Goal: Find contact information: Find contact information

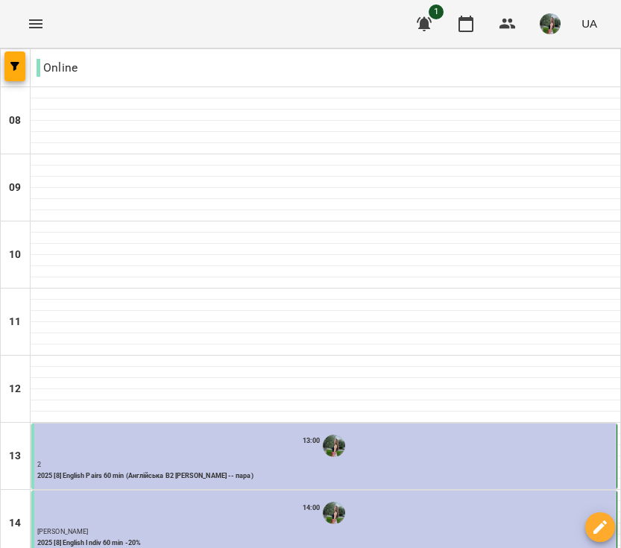
scroll to position [472, 0]
click at [555, 32] on img "button" at bounding box center [550, 23] width 21 height 21
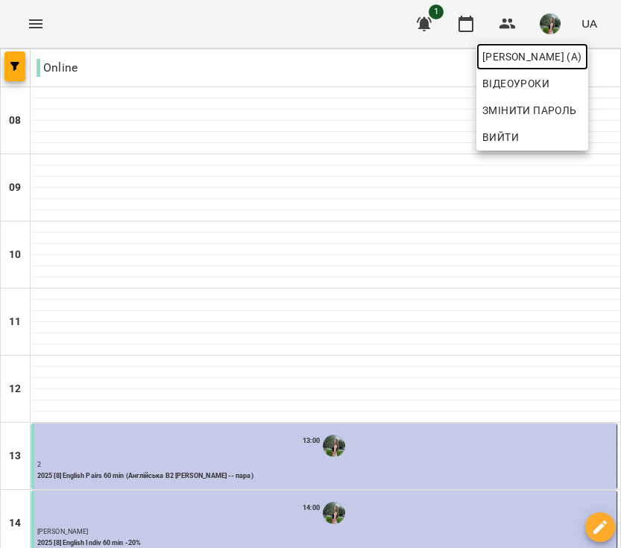
click at [530, 51] on span "[PERSON_NAME] (а)" at bounding box center [533, 57] width 100 height 18
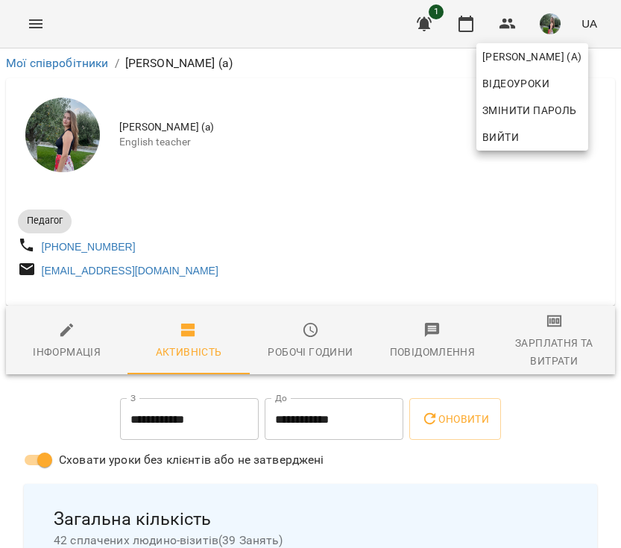
click at [502, 297] on div at bounding box center [310, 274] width 621 height 548
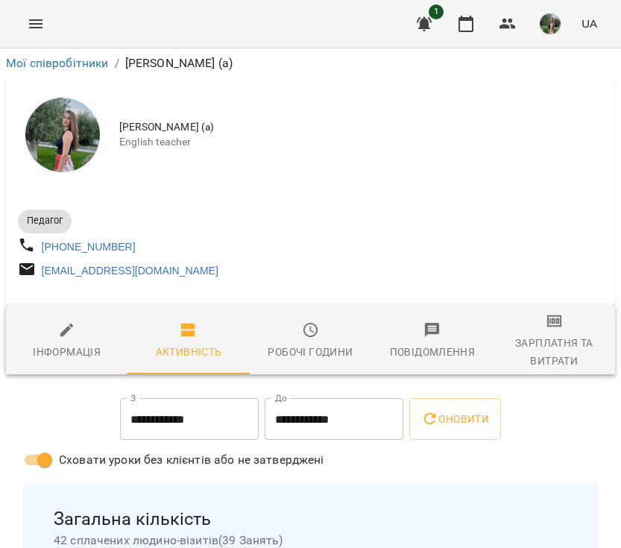
click at [551, 19] on img "button" at bounding box center [550, 23] width 21 height 21
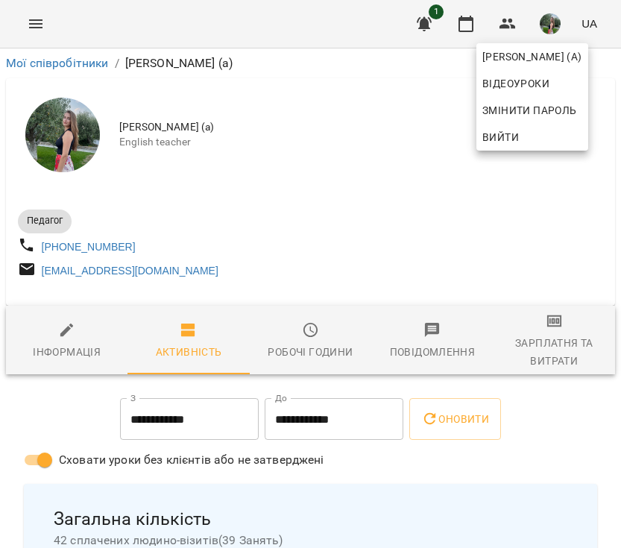
click at [500, 28] on div at bounding box center [310, 274] width 621 height 548
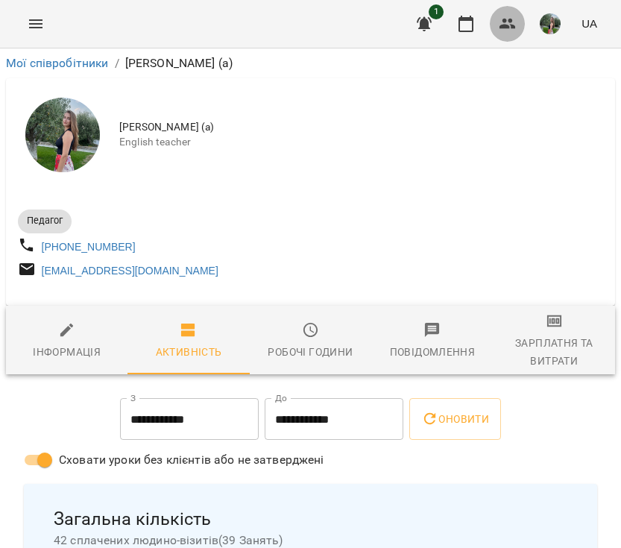
click at [506, 25] on icon "button" at bounding box center [508, 24] width 16 height 10
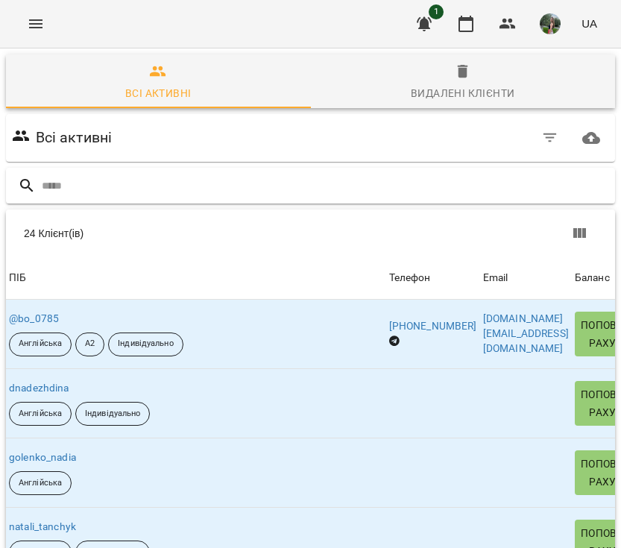
scroll to position [57, 0]
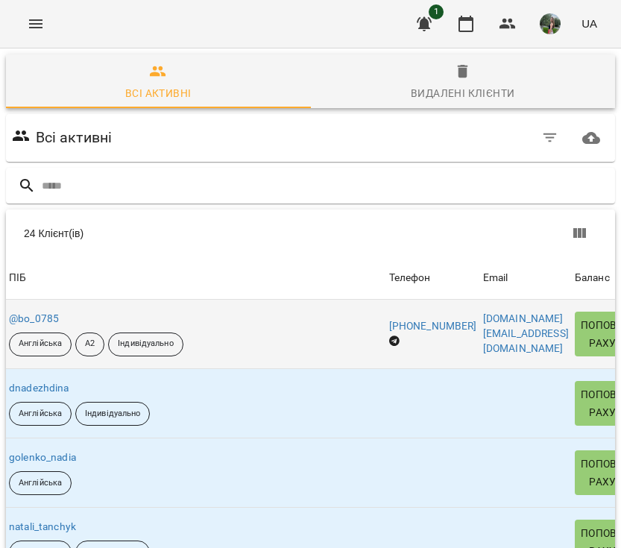
click at [315, 309] on div "@bo_0785 Англійська А2 Індивідуально" at bounding box center [196, 334] width 380 height 51
click at [412, 320] on link "[PHONE_NUMBER]" at bounding box center [433, 326] width 88 height 12
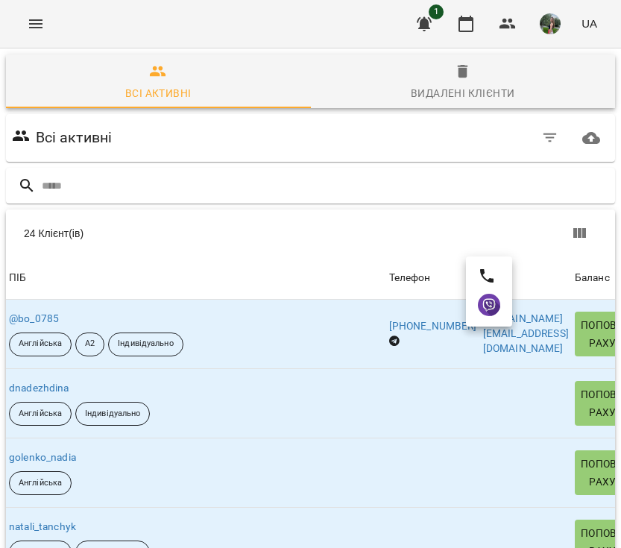
click at [324, 269] on div at bounding box center [310, 274] width 621 height 548
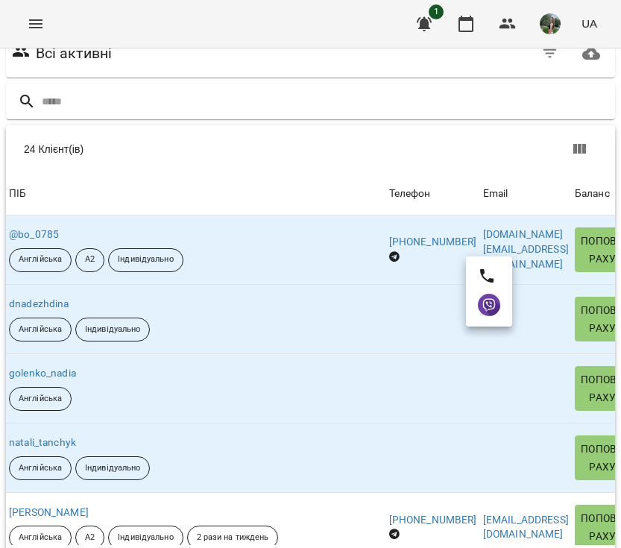
click at [324, 269] on div at bounding box center [310, 274] width 621 height 548
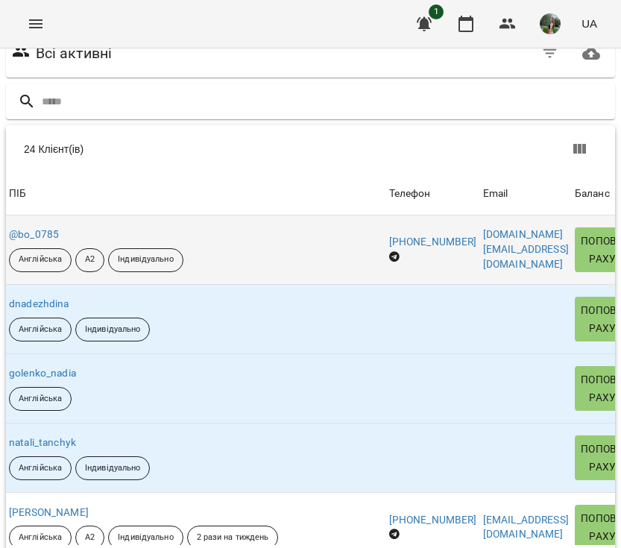
click at [291, 224] on div "@bo_0785 Англійська А2 Індивідуально" at bounding box center [196, 249] width 380 height 51
click at [45, 228] on link "@bo_0785" at bounding box center [34, 234] width 50 height 12
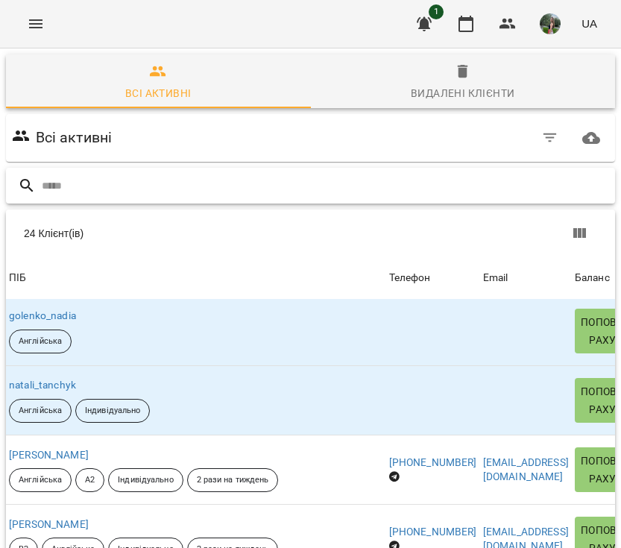
scroll to position [176, 0]
